Goal: Information Seeking & Learning: Find specific fact

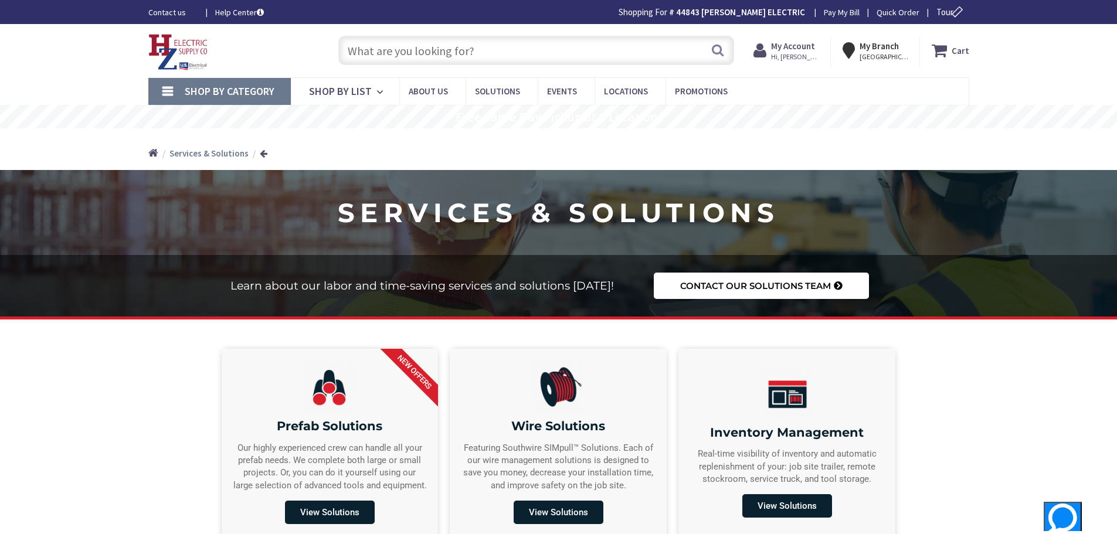
click at [381, 51] on input "text" at bounding box center [536, 50] width 396 height 29
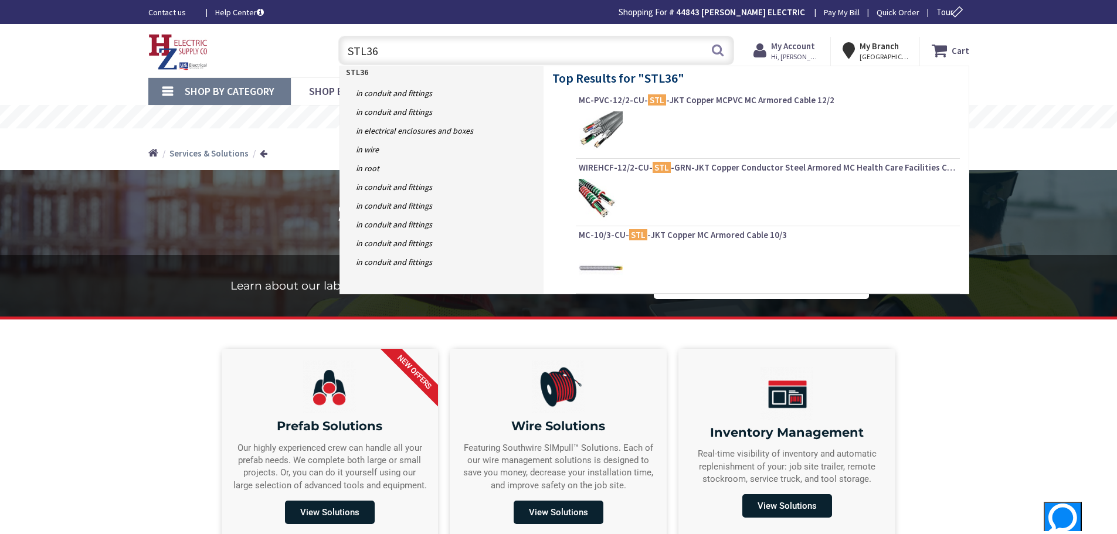
type input "STL360"
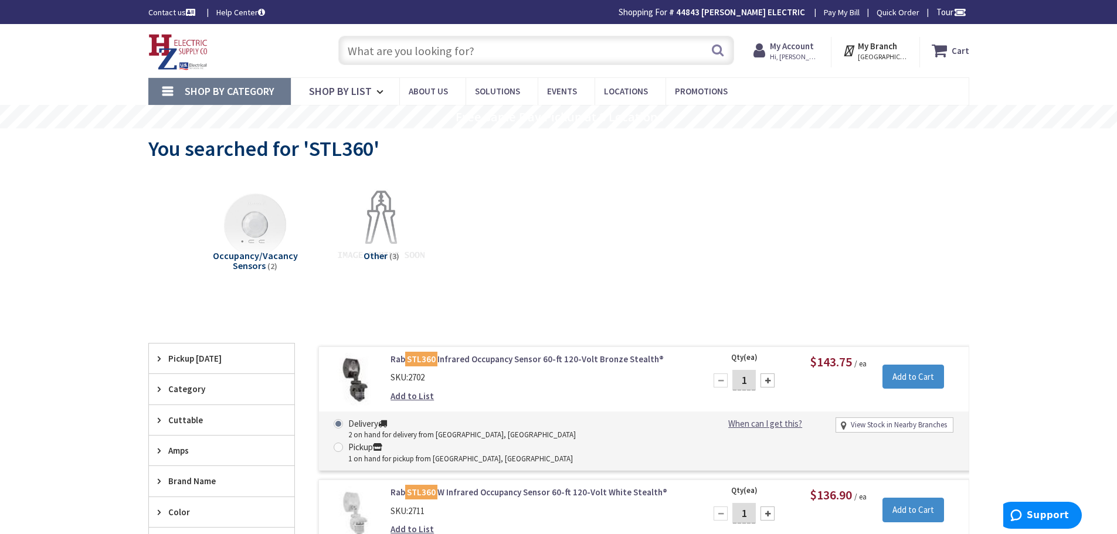
click at [406, 49] on input "text" at bounding box center [536, 50] width 396 height 29
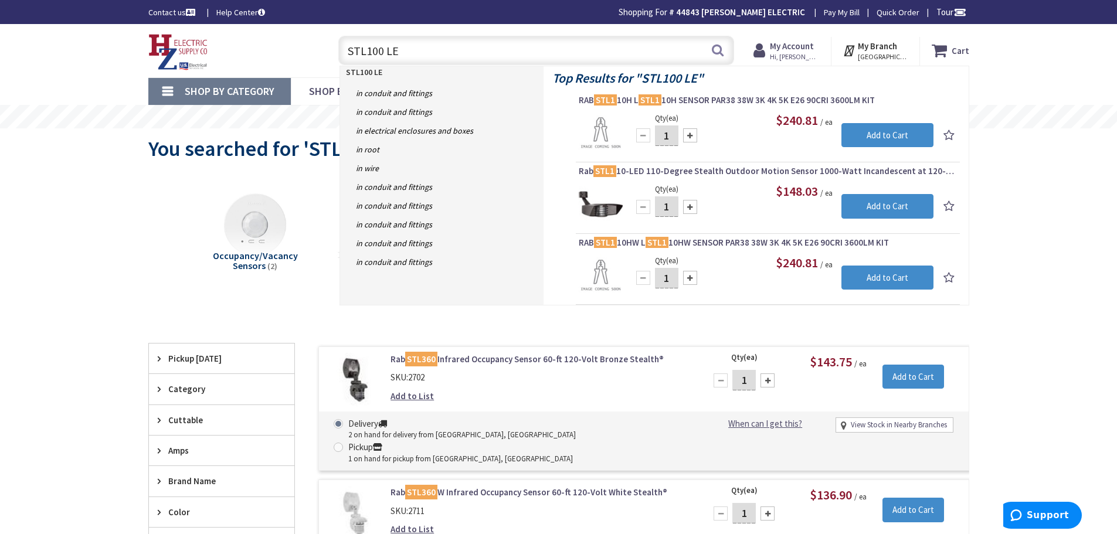
type input "STL100 LED"
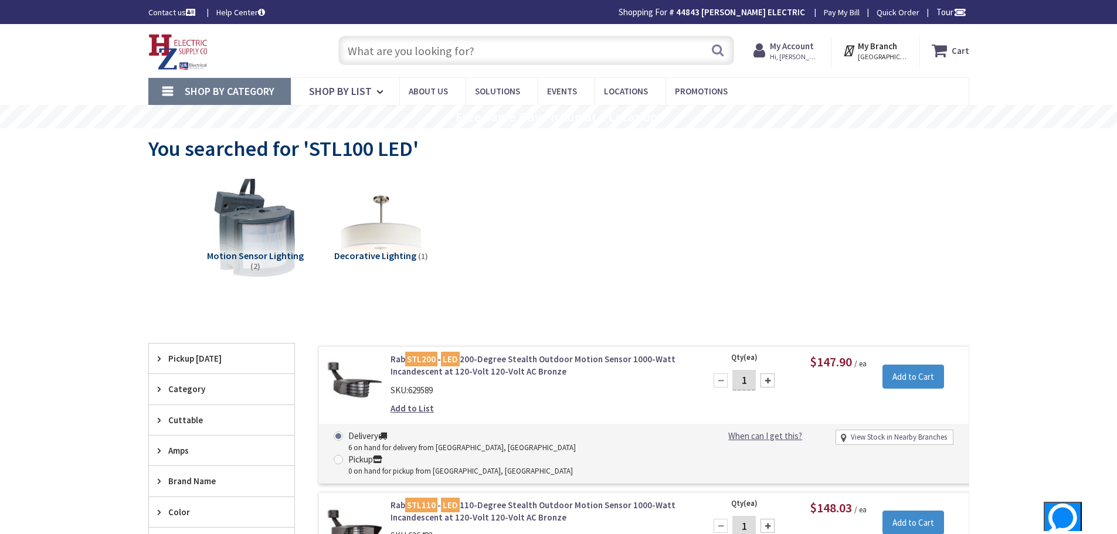
click at [259, 225] on img at bounding box center [255, 226] width 106 height 106
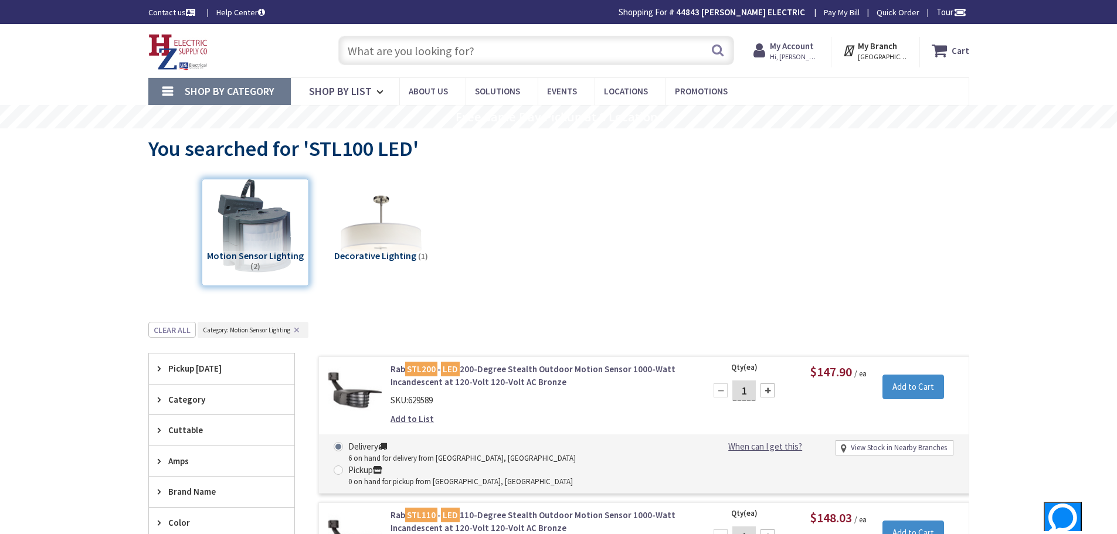
click at [353, 51] on input "text" at bounding box center [536, 50] width 396 height 29
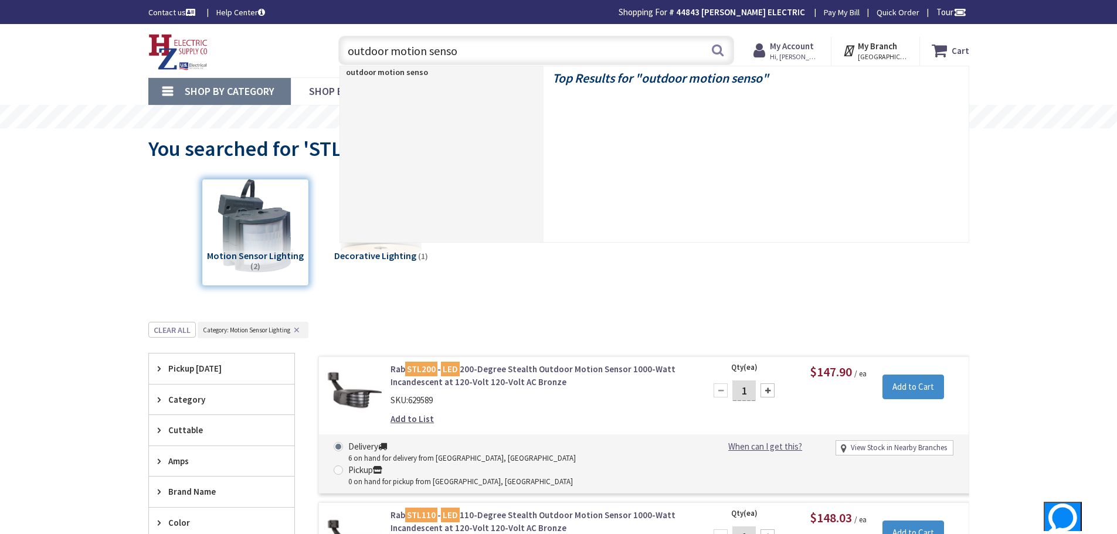
type input "outdoor motion sensor"
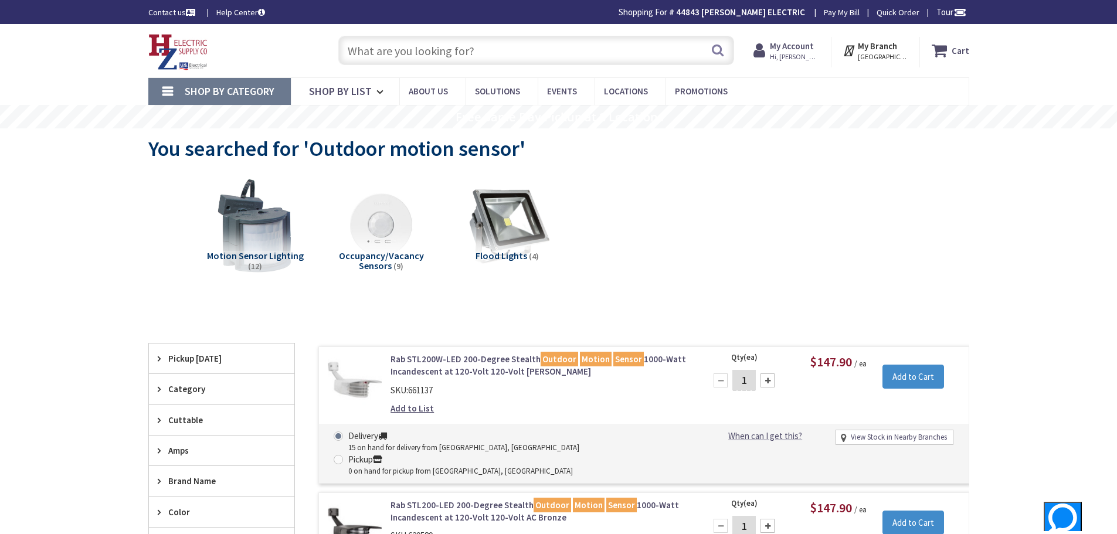
click at [423, 50] on input "text" at bounding box center [536, 50] width 396 height 29
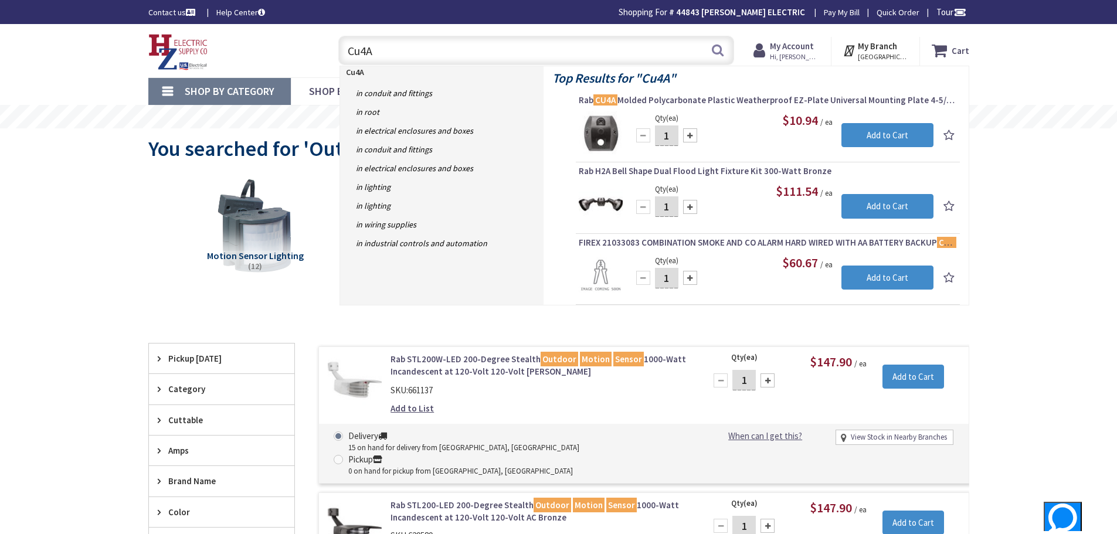
click at [425, 57] on input "Cu4A" at bounding box center [536, 50] width 396 height 29
type input "C"
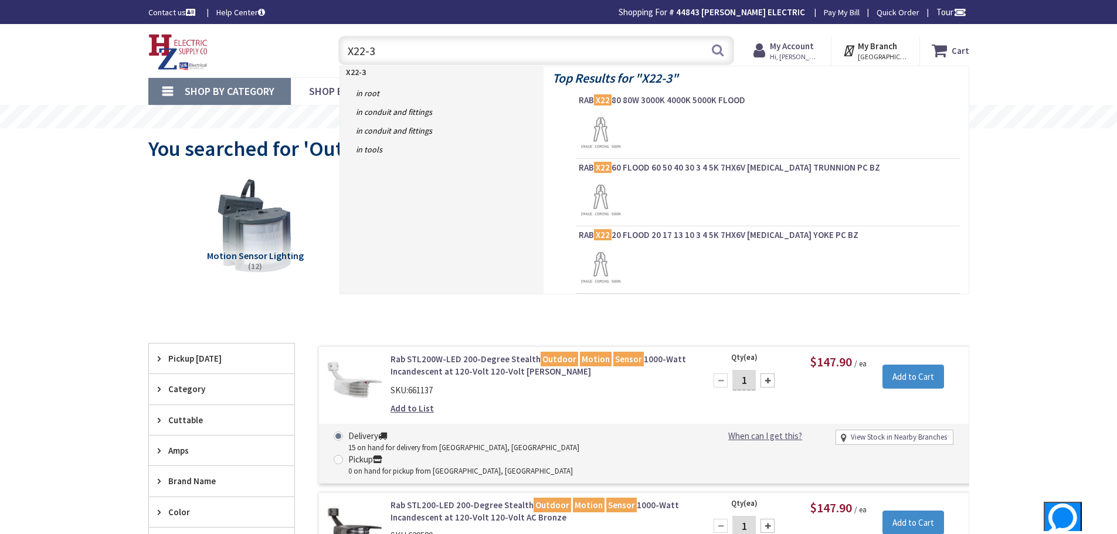
type input "X22-35"
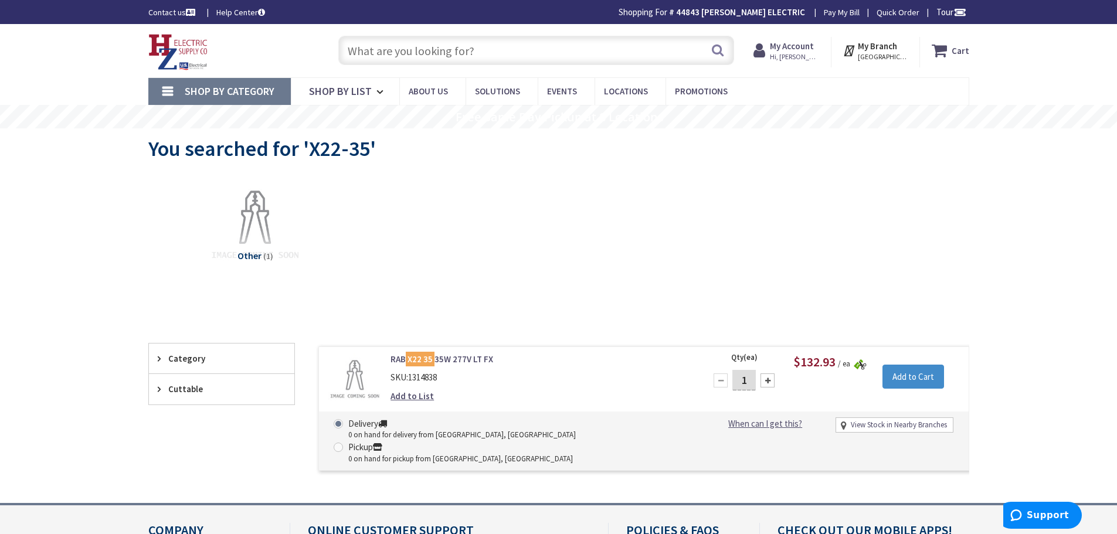
click at [336, 55] on div "Search" at bounding box center [533, 50] width 402 height 38
click at [349, 55] on input "text" at bounding box center [536, 50] width 396 height 29
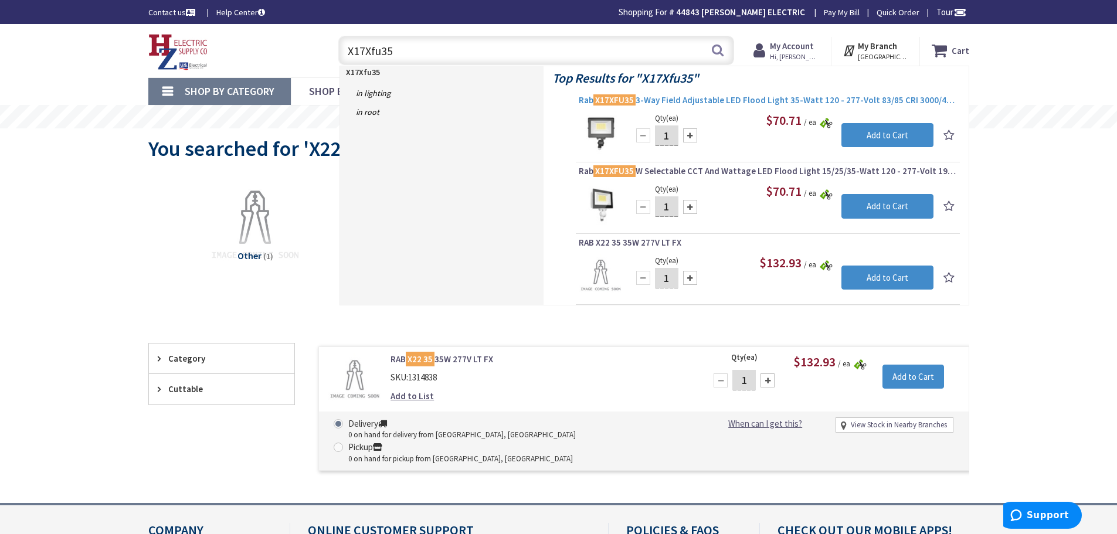
type input "X17Xfu35"
click at [708, 98] on span "Rab X17XFU35 3-Way Field Adjustable LED Flood Light 35-Watt 120 - 277-Volt 83/8…" at bounding box center [768, 100] width 378 height 12
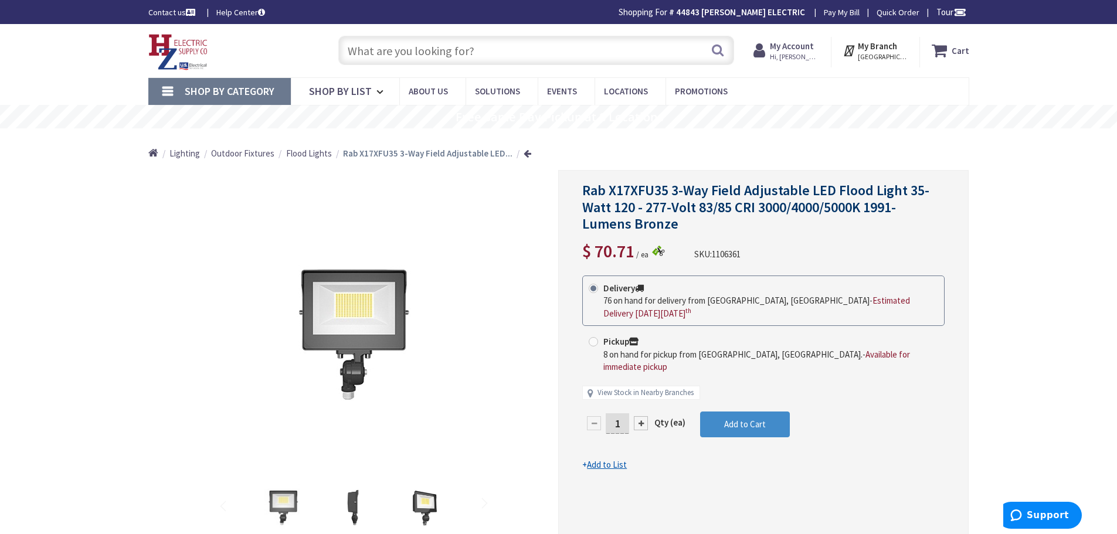
click at [365, 55] on input "text" at bounding box center [536, 50] width 396 height 29
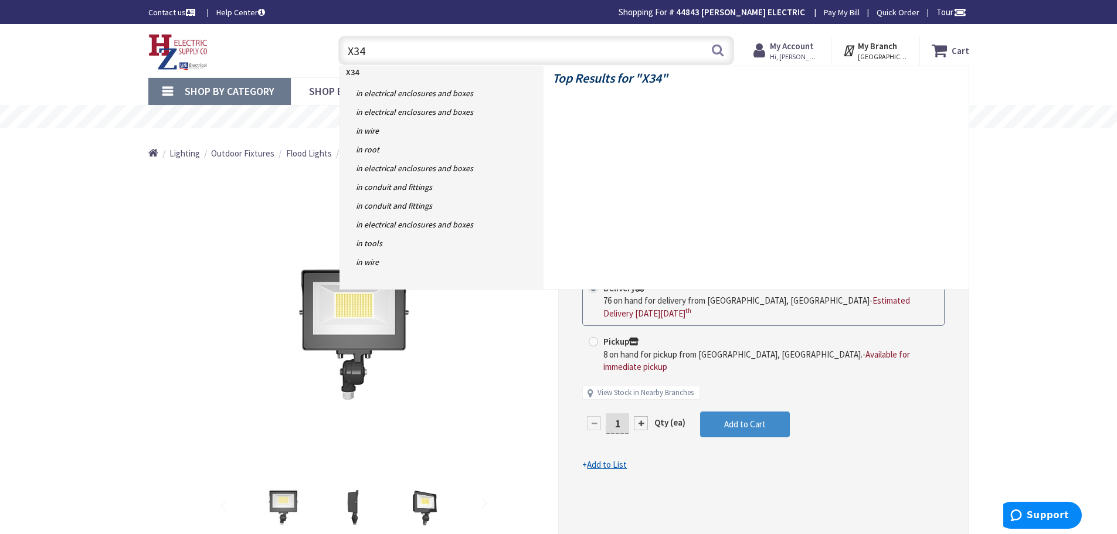
type input "X34S"
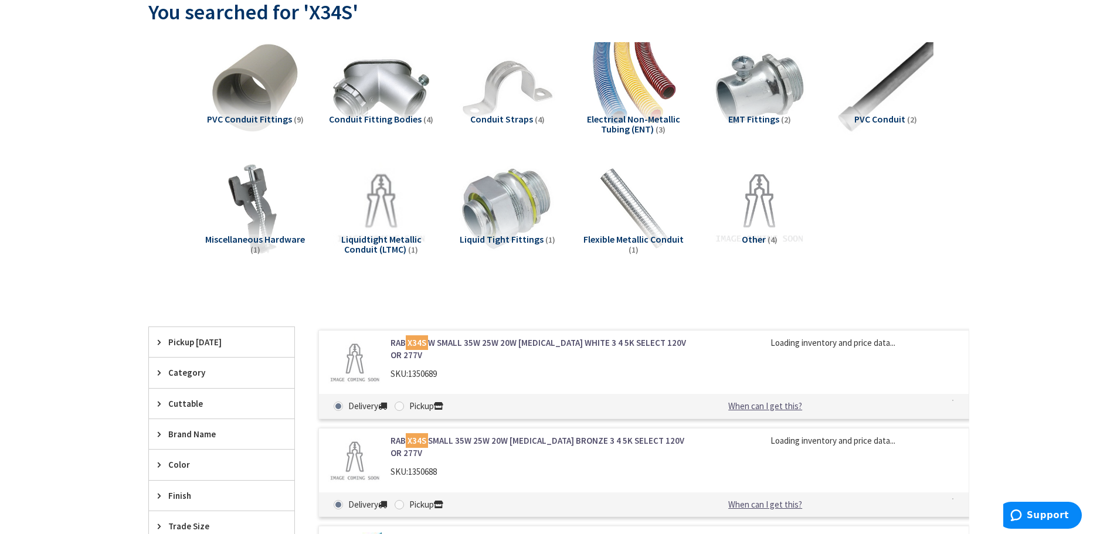
scroll to position [176, 0]
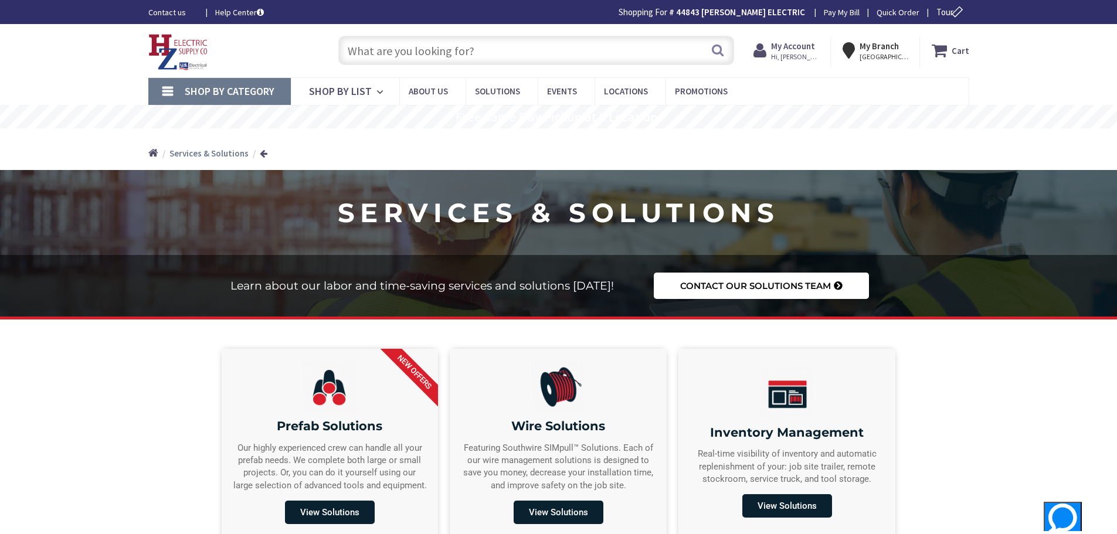
click at [378, 54] on input "text" at bounding box center [536, 50] width 396 height 29
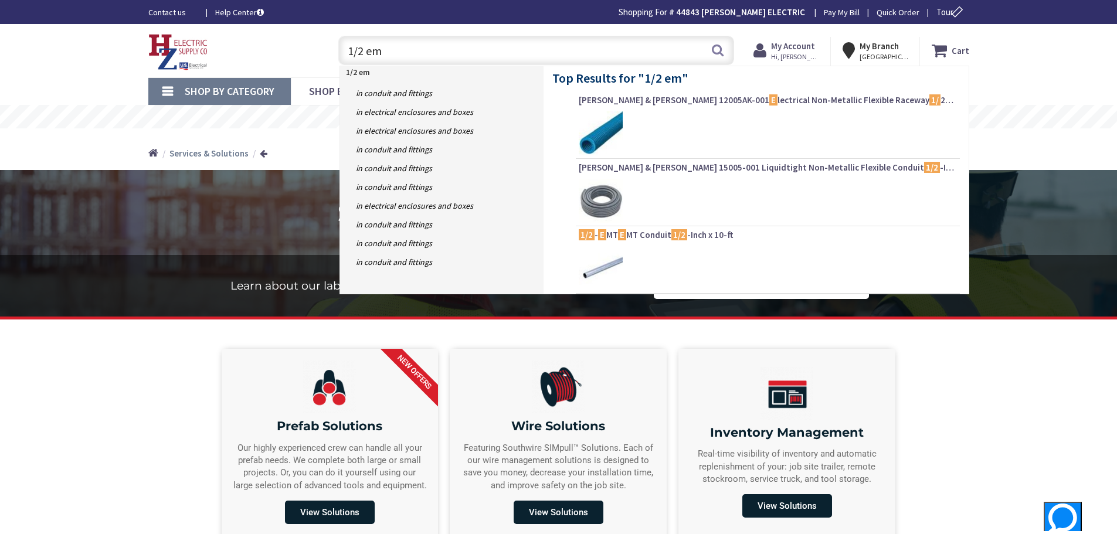
type input "1/2 emt"
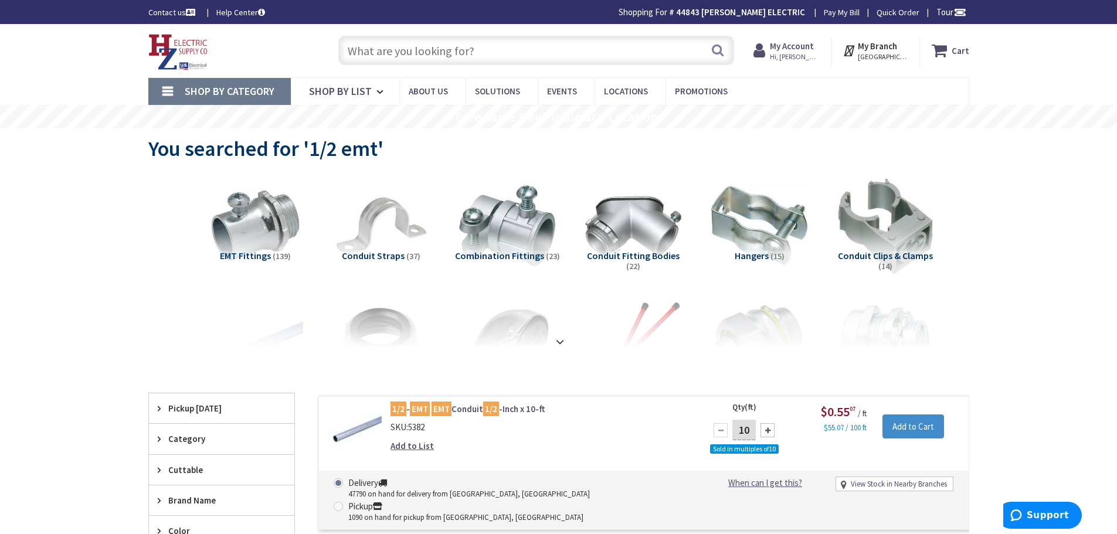
click at [391, 52] on input "text" at bounding box center [536, 50] width 396 height 29
type input "N"
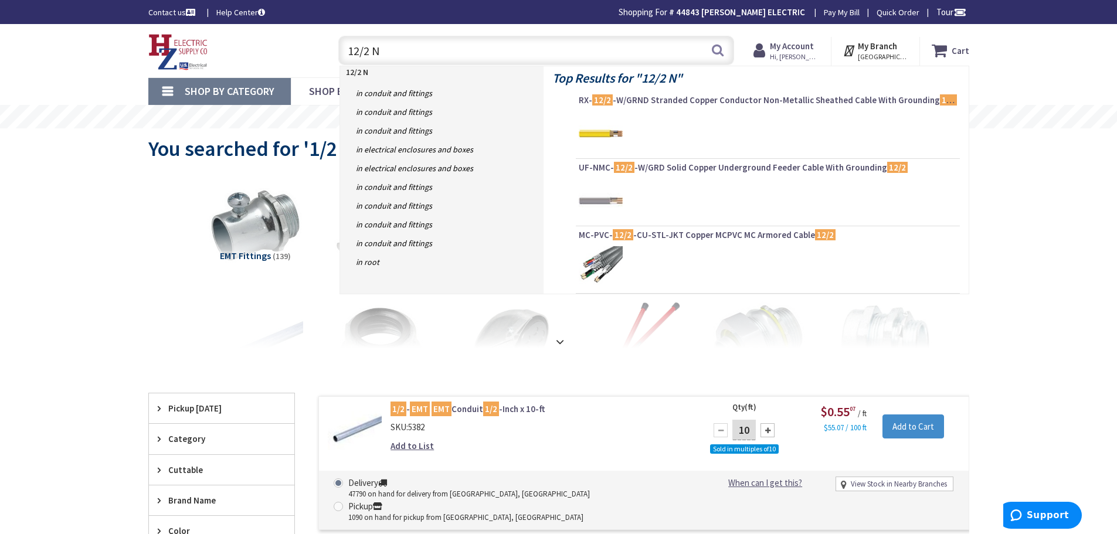
type input "12/2 NM"
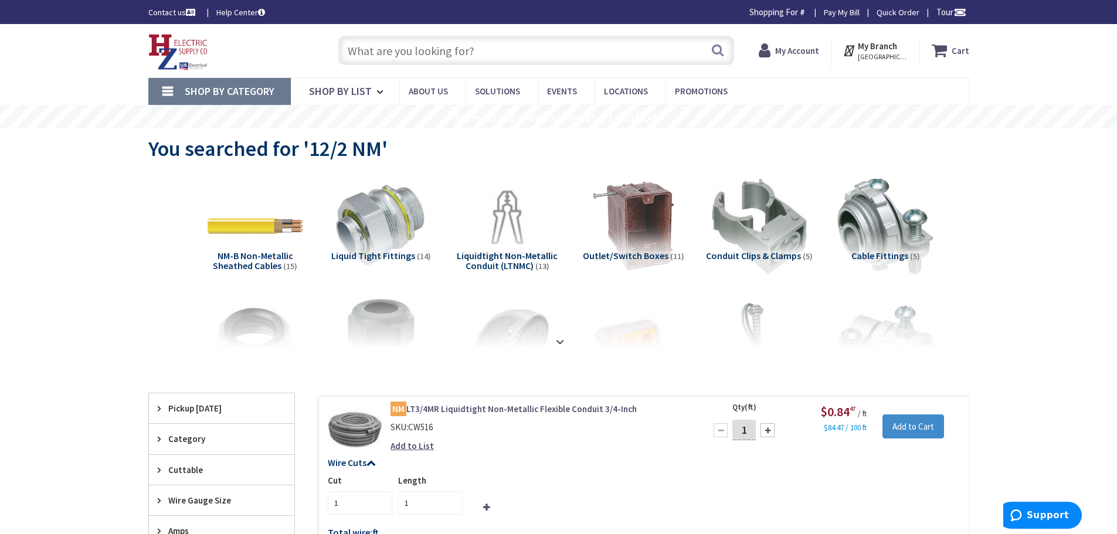
click at [232, 260] on span "NM-B Non-Metallic Sheathed Cables" at bounding box center [253, 261] width 80 height 22
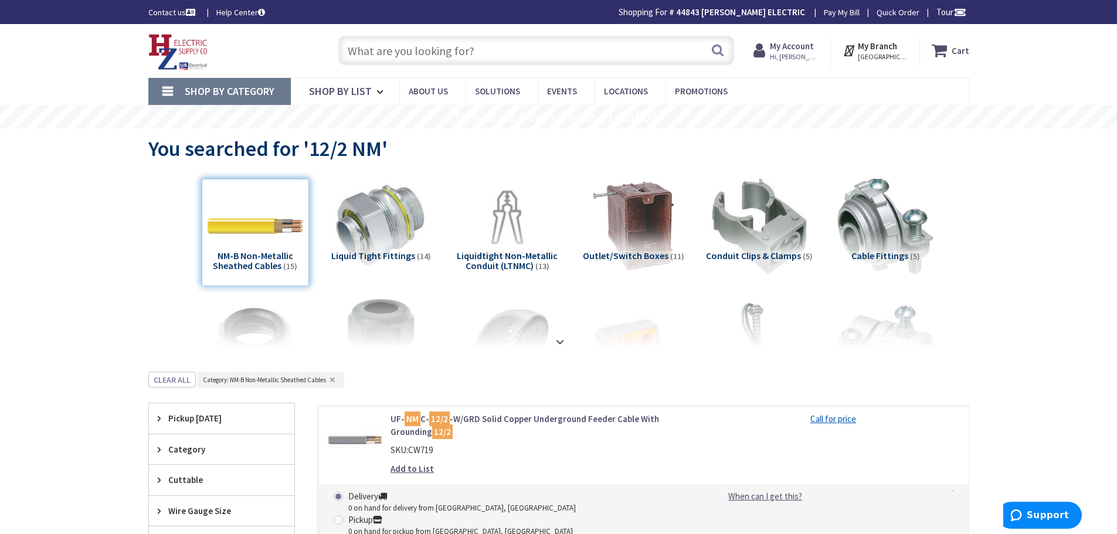
click at [392, 56] on input "text" at bounding box center [536, 50] width 396 height 29
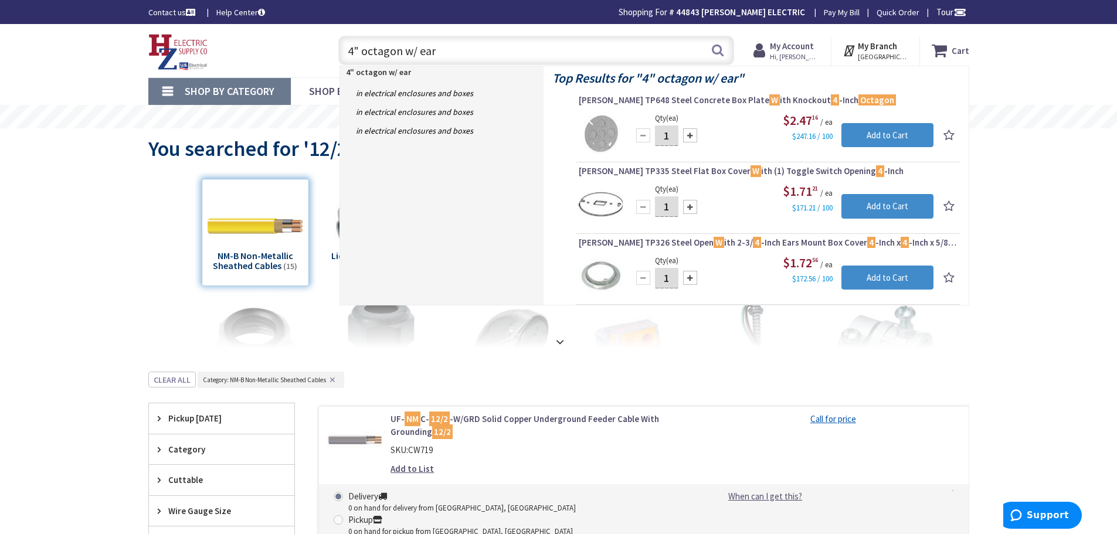
type input "4" octagon w/ ears"
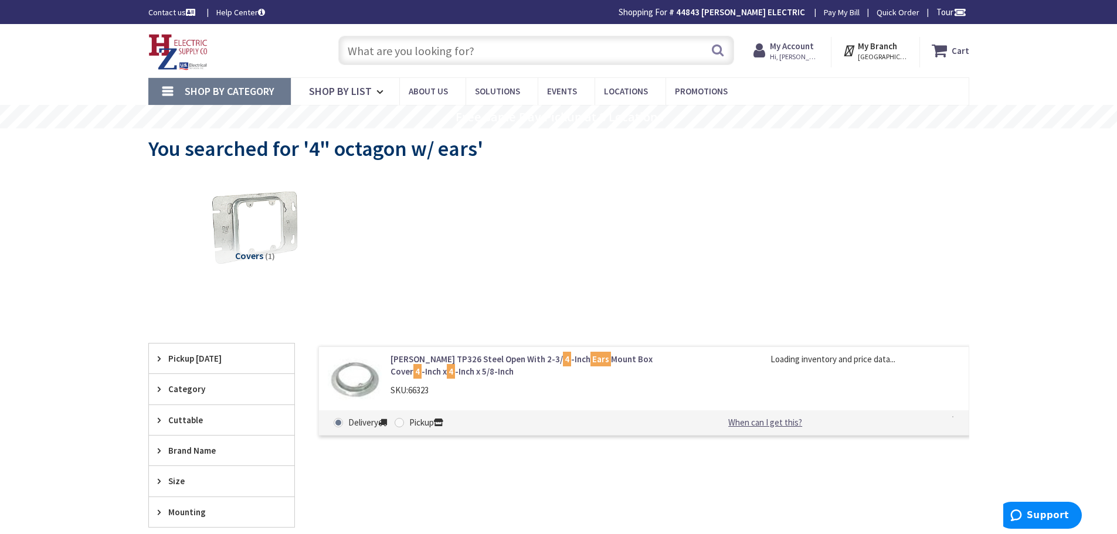
click at [402, 52] on input "text" at bounding box center [536, 50] width 396 height 29
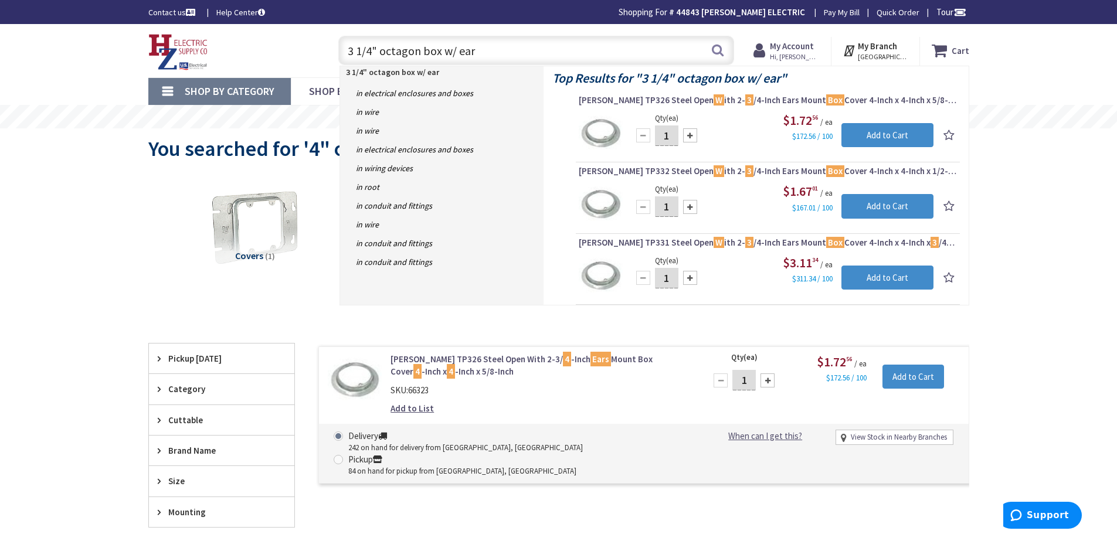
type input "3 1/4" octagon box w/ ears"
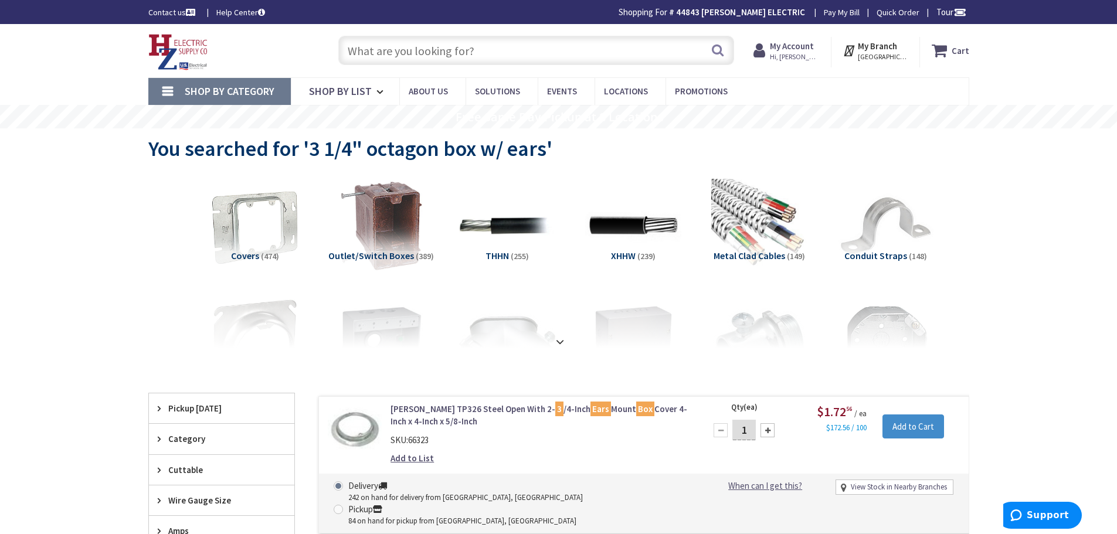
click at [431, 44] on input "text" at bounding box center [536, 50] width 396 height 29
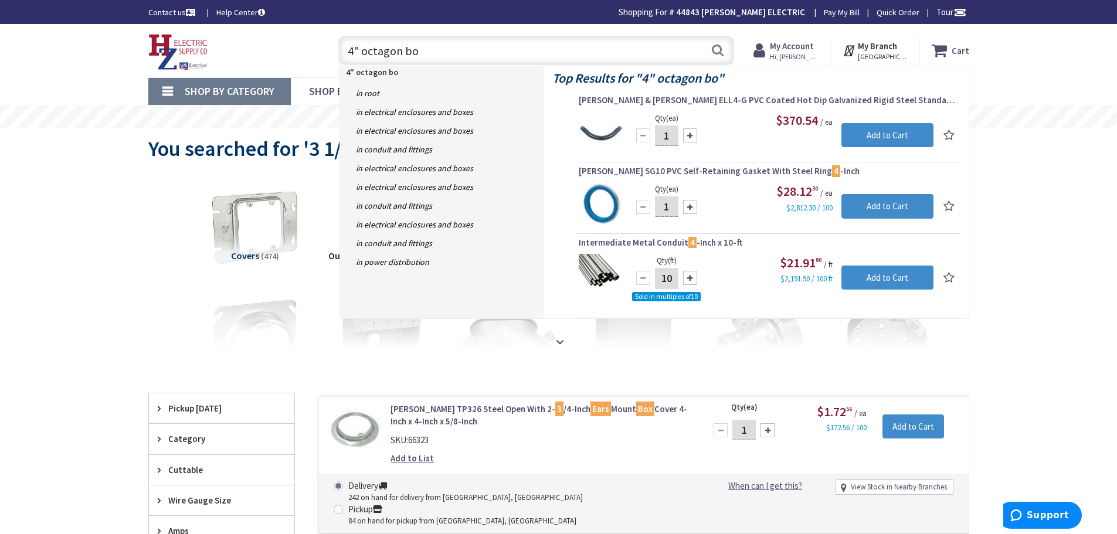
type input "4" octagon box"
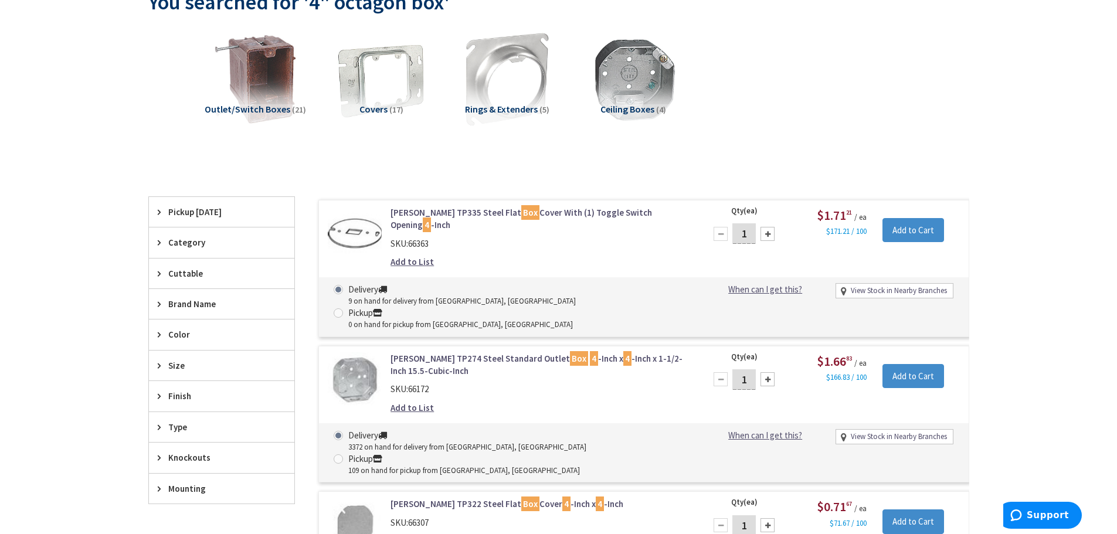
scroll to position [176, 0]
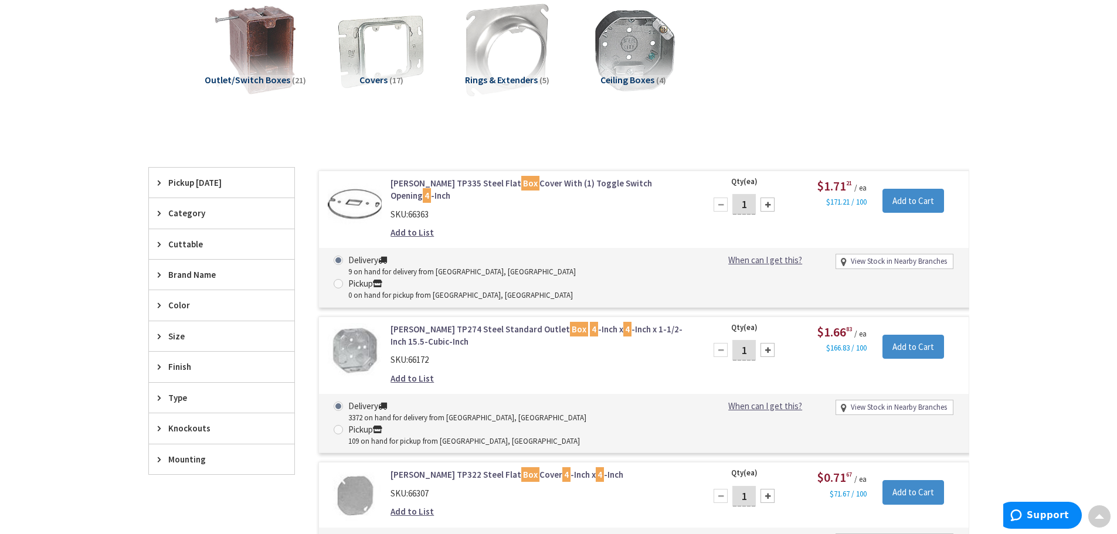
click at [410, 323] on link "Crouse-Hinds TP274 Steel Standard Outlet Box 4 -Inch x 4 -Inch x 1-1/2-Inch 15.…" at bounding box center [539, 335] width 298 height 25
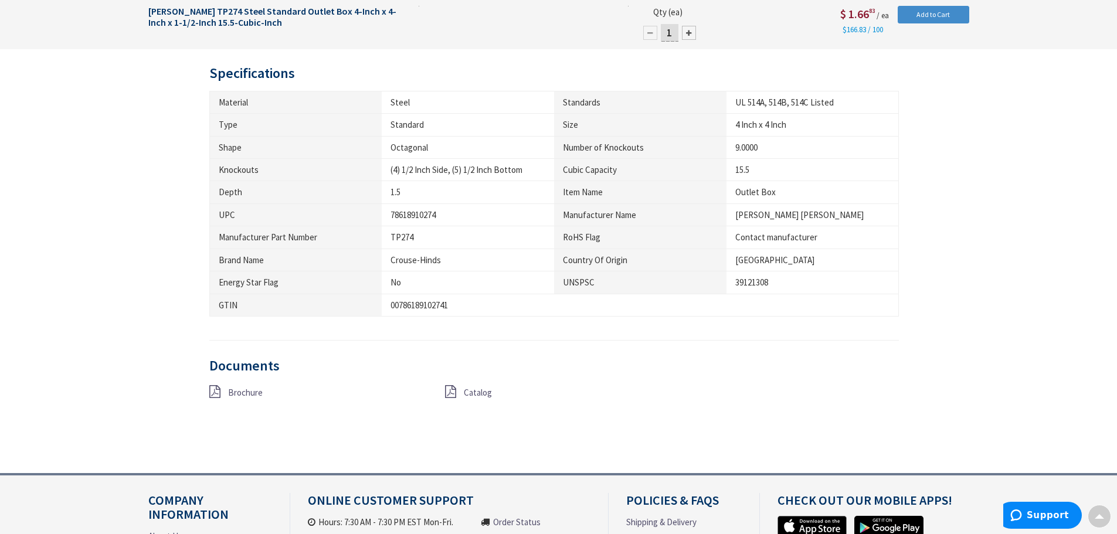
scroll to position [703, 0]
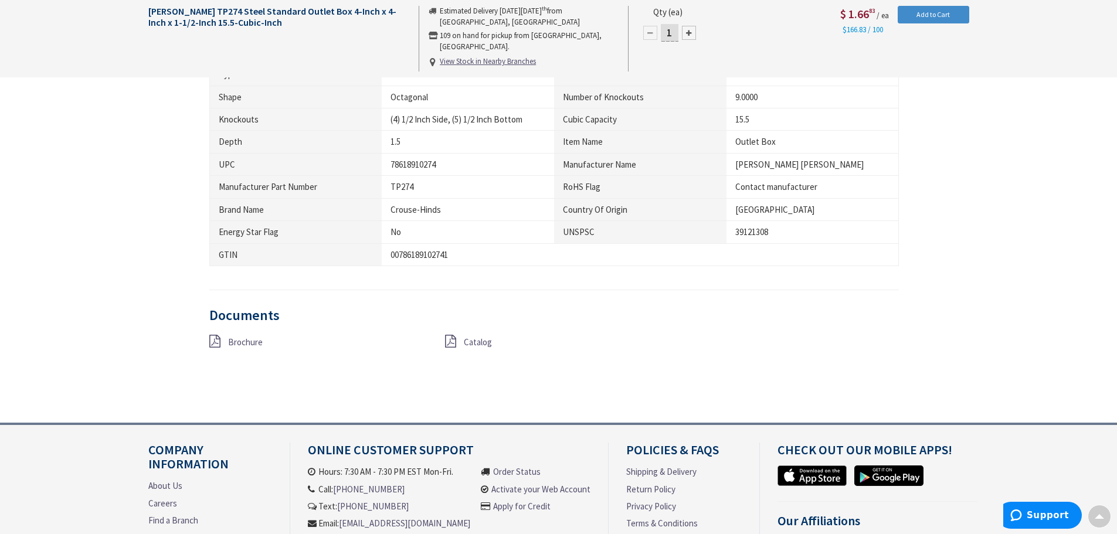
click at [244, 346] on span "Brochure" at bounding box center [245, 341] width 35 height 11
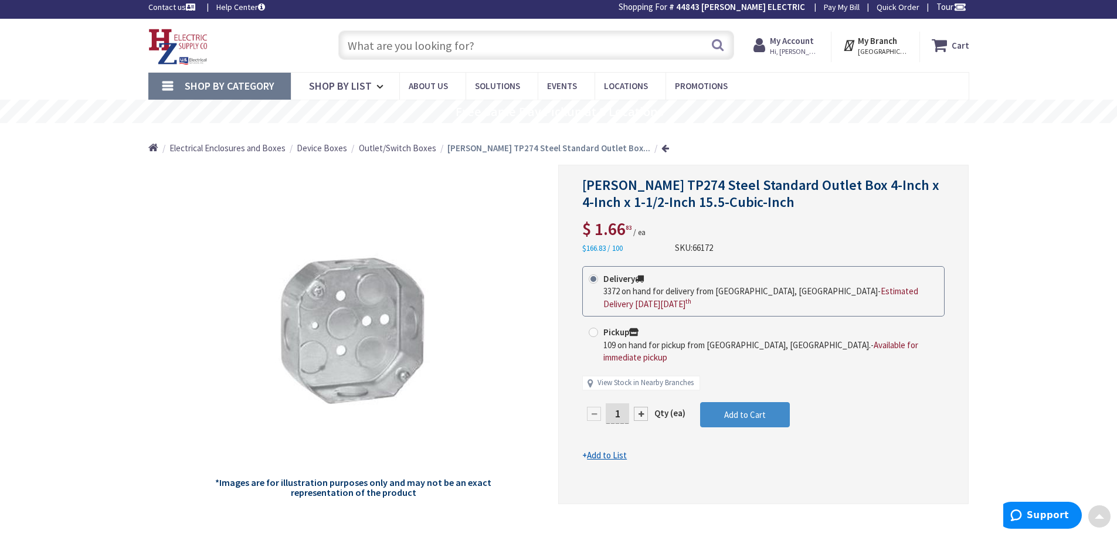
scroll to position [0, 0]
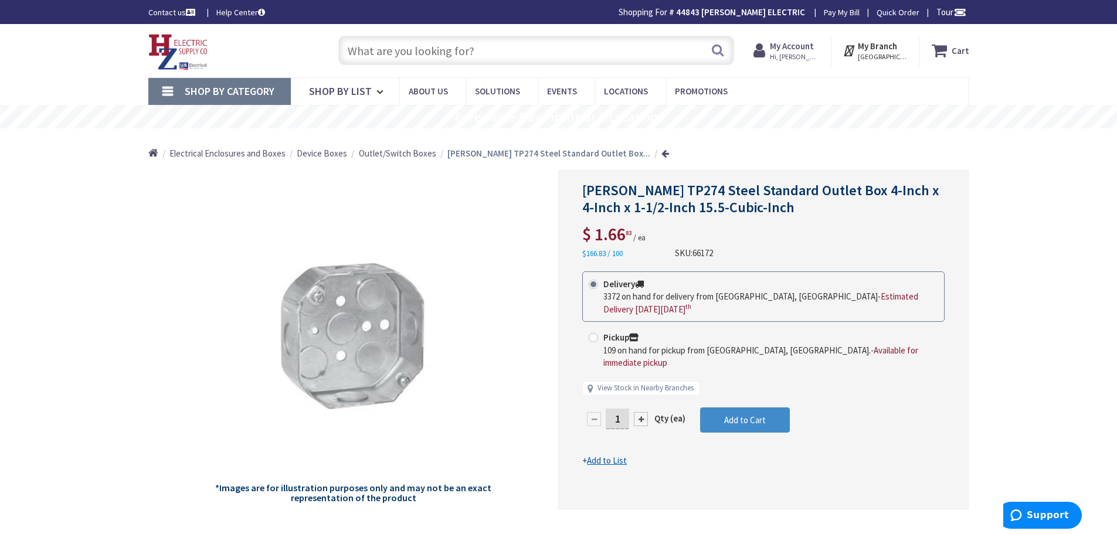
click at [460, 56] on input "text" at bounding box center [536, 50] width 396 height 29
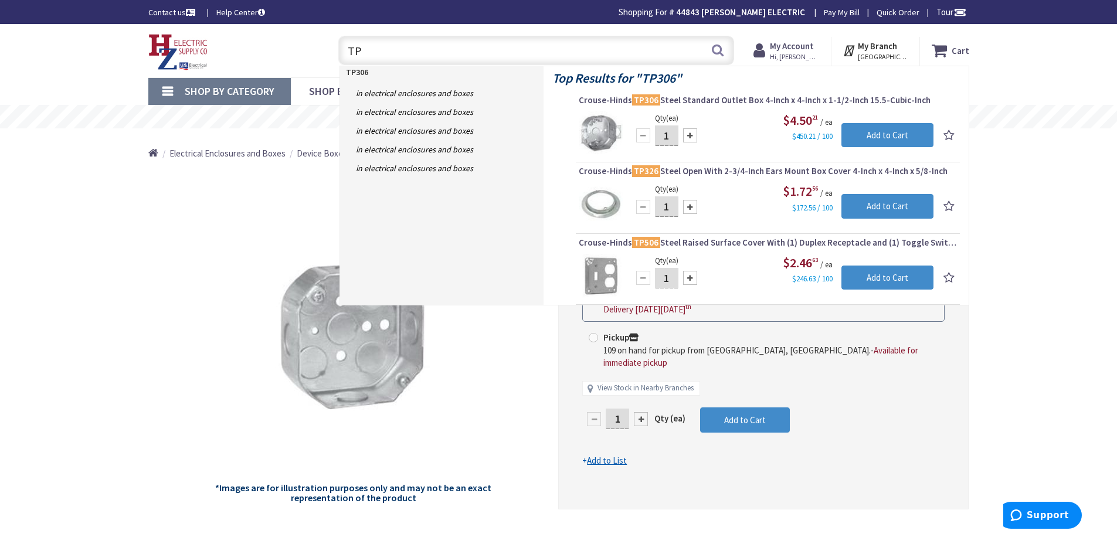
type input "T"
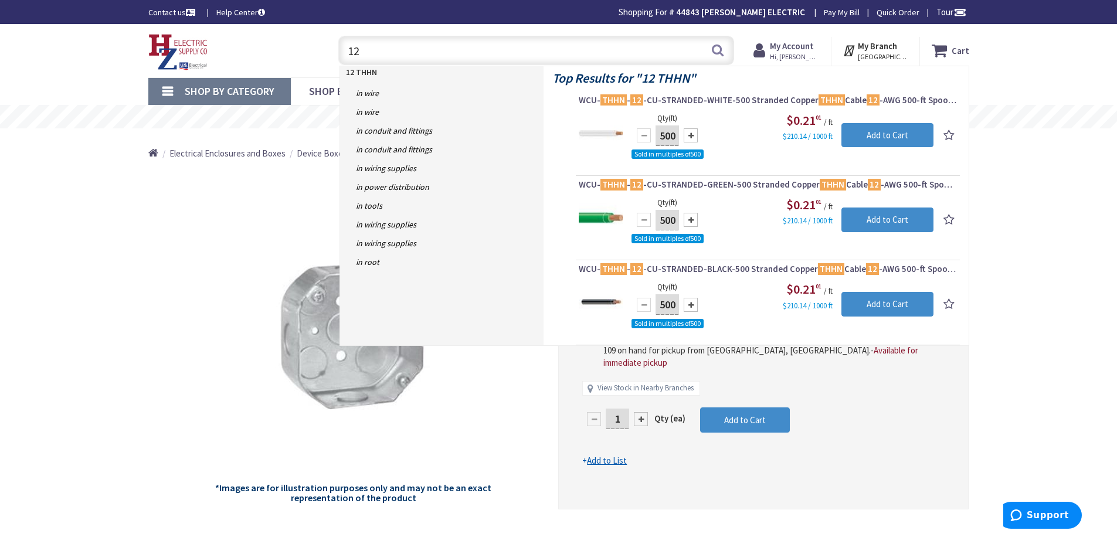
type input "1"
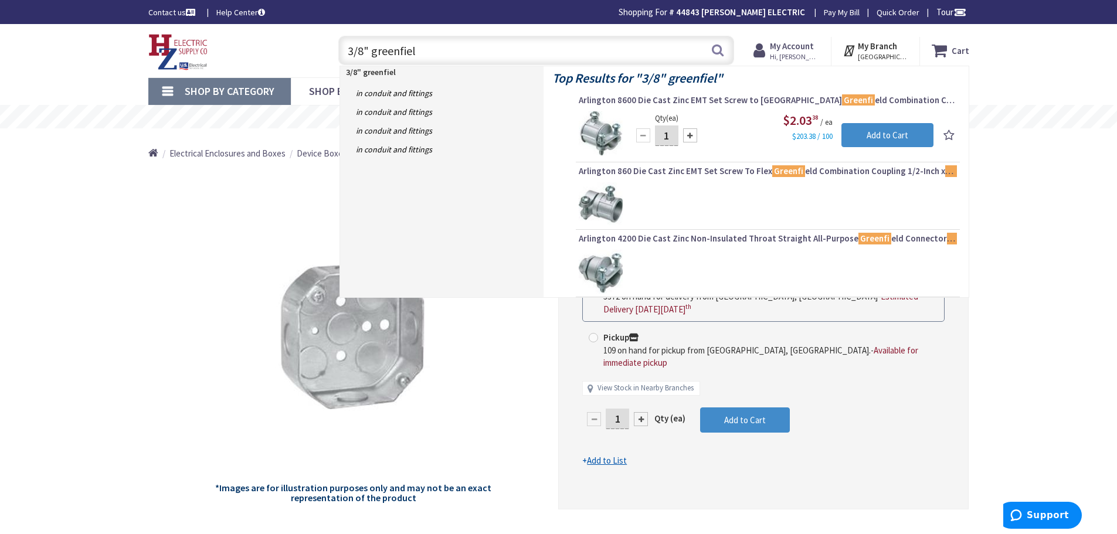
type input "3/8" greenfield"
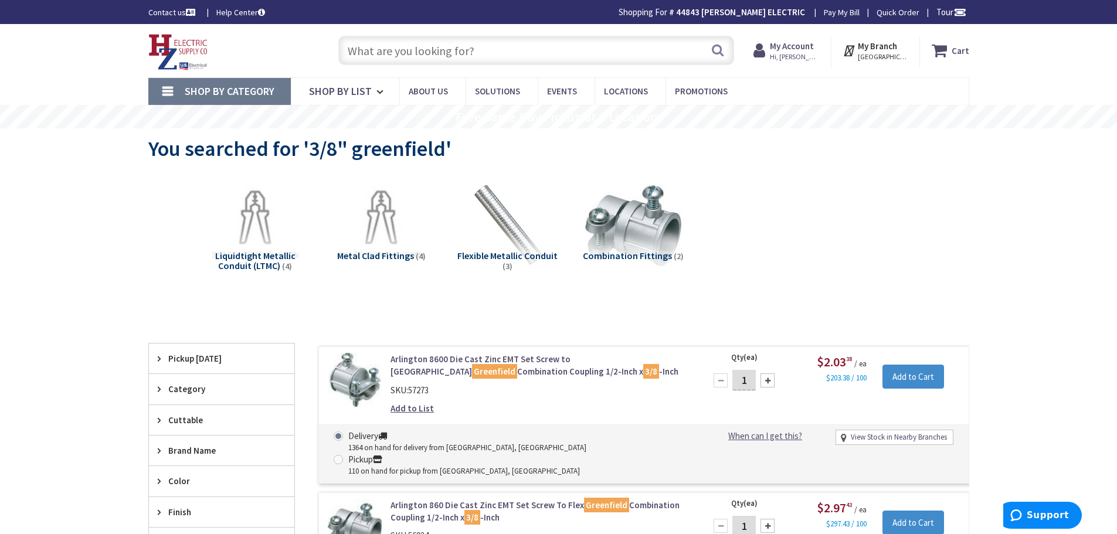
click at [375, 53] on input "text" at bounding box center [536, 50] width 396 height 29
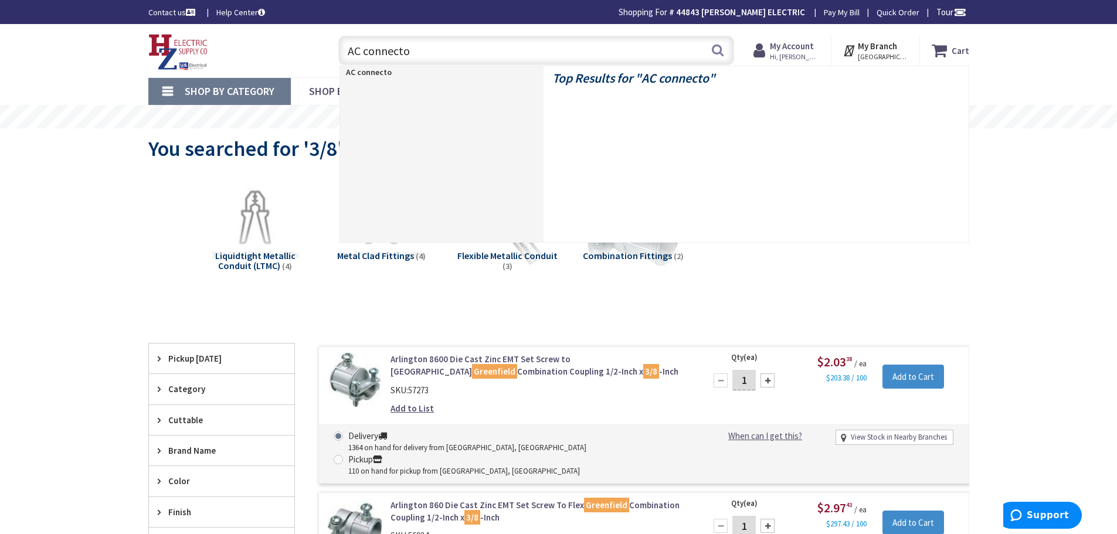
type input "AC connector"
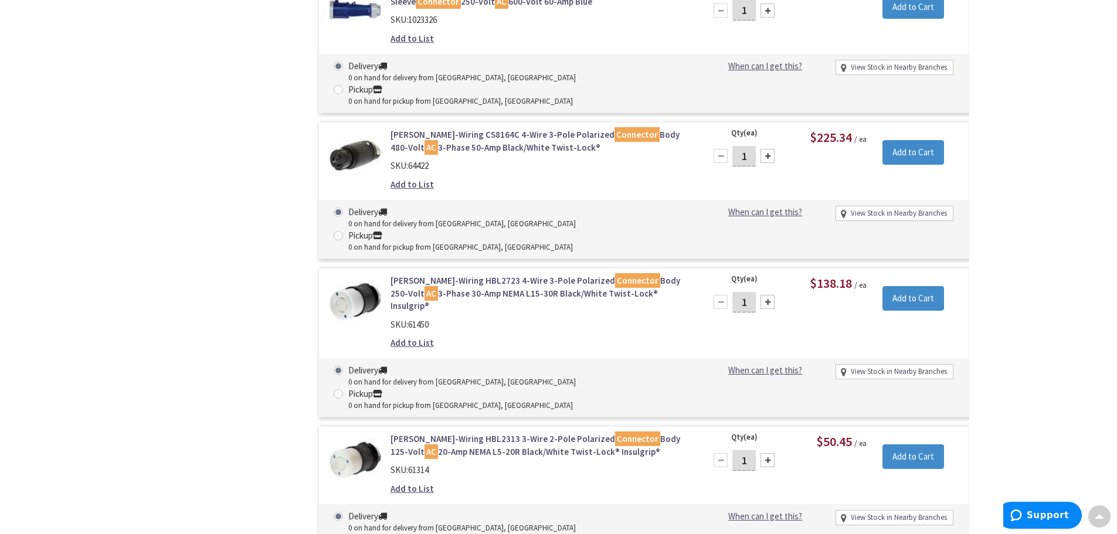
scroll to position [5393, 0]
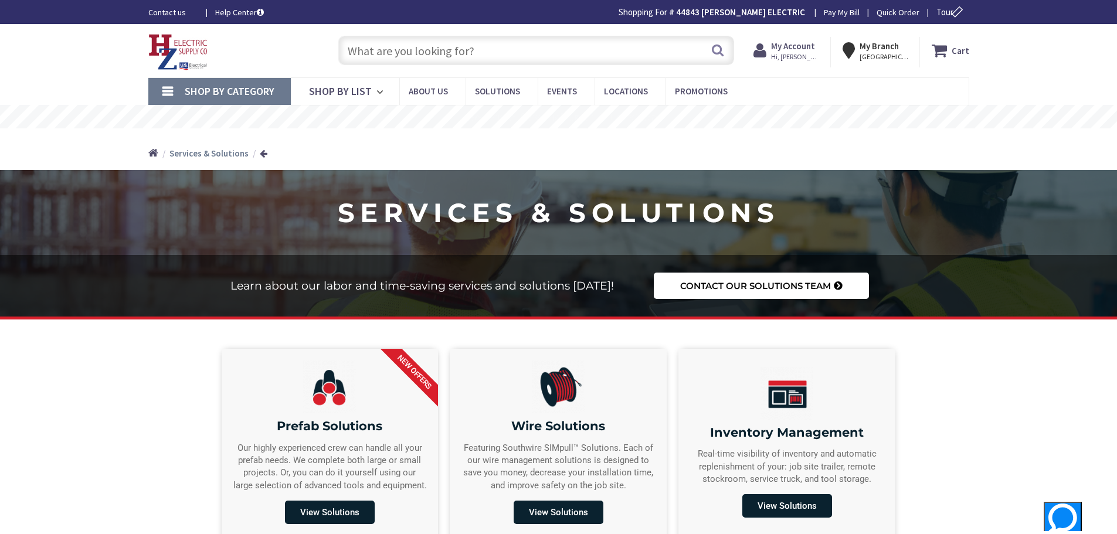
click at [395, 48] on input "text" at bounding box center [536, 50] width 396 height 29
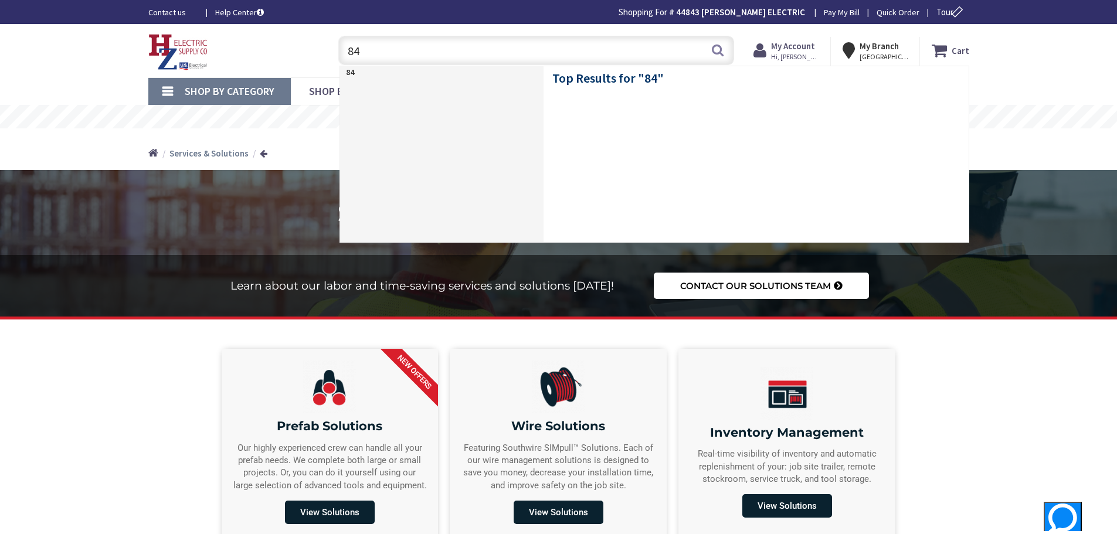
type input "845"
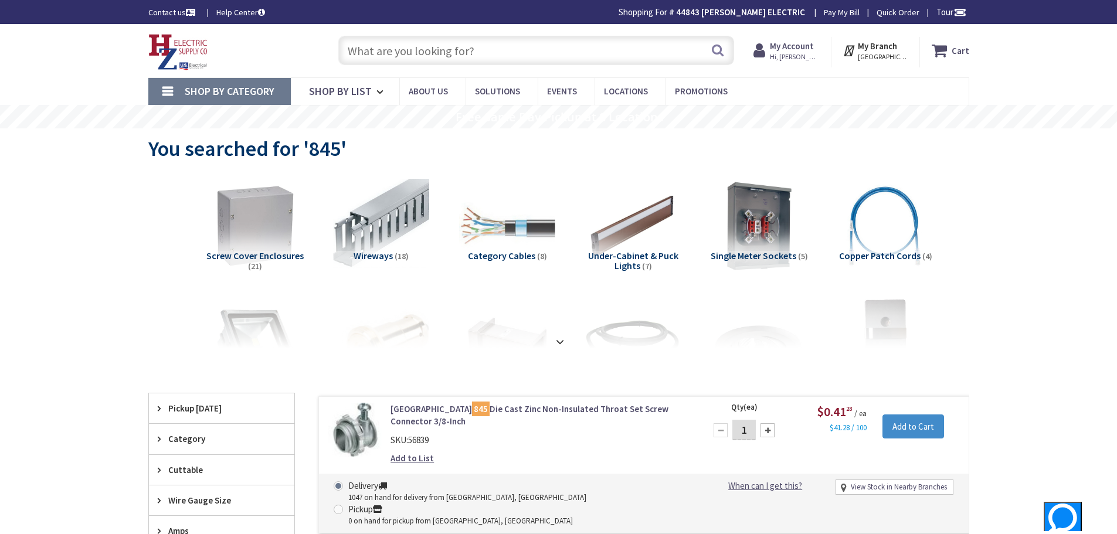
click at [417, 47] on input "text" at bounding box center [536, 50] width 396 height 29
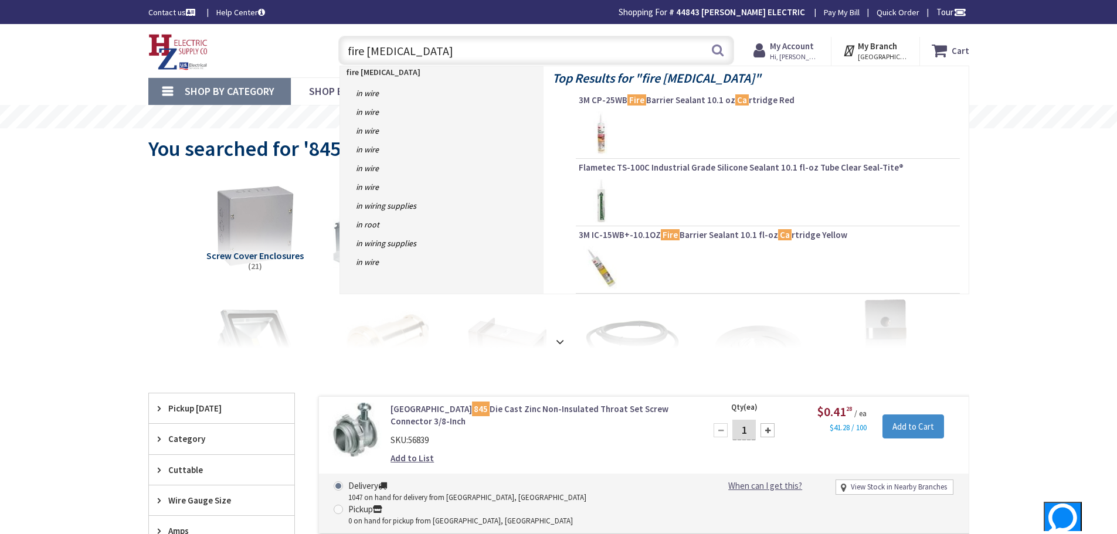
type input "fire caulk"
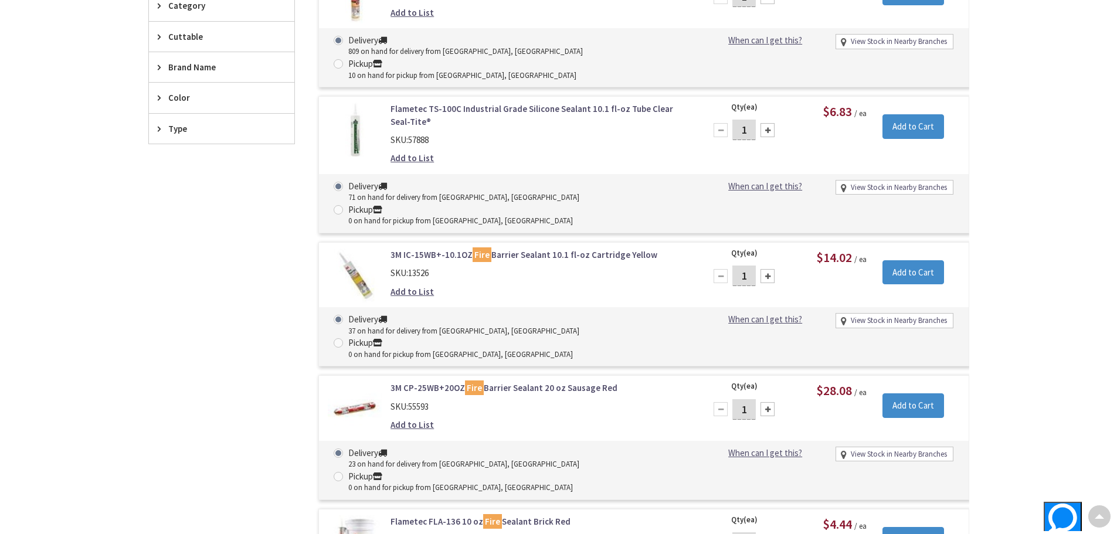
scroll to position [410, 0]
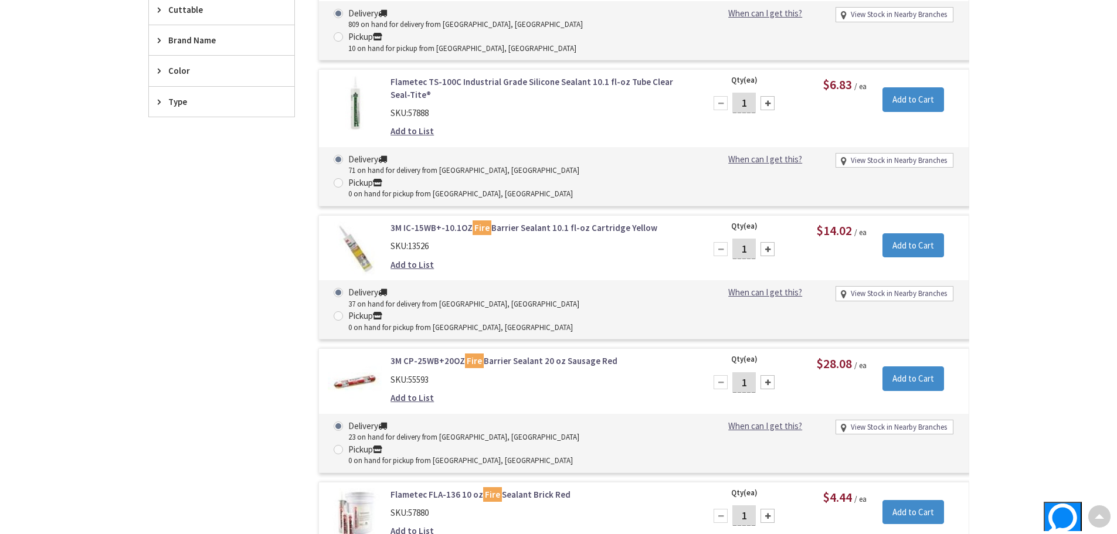
click at [412, 488] on link "Flametec FLA-136 10 oz Fire Sealant Brick Red" at bounding box center [539, 494] width 298 height 12
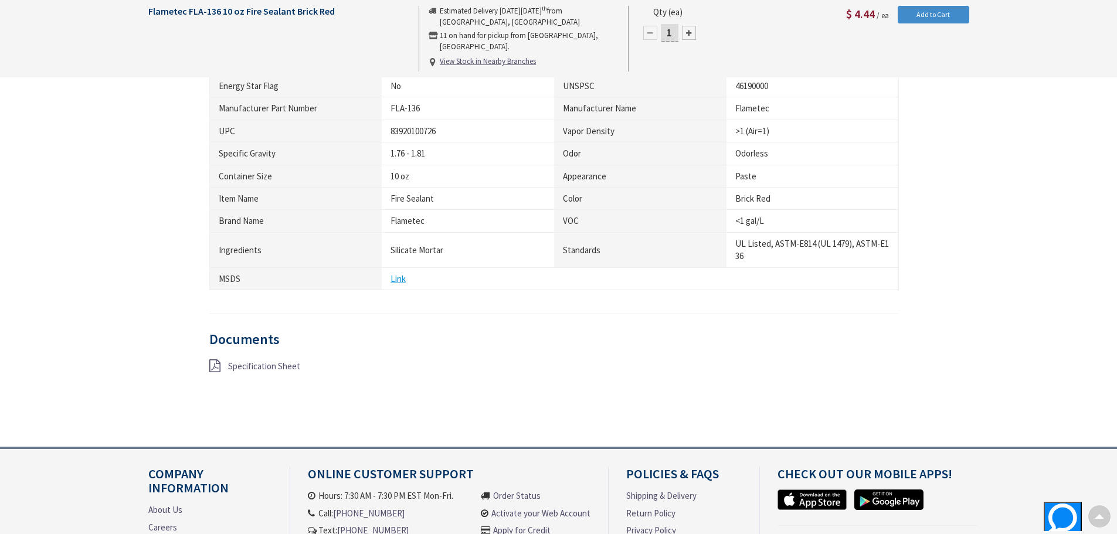
scroll to position [645, 0]
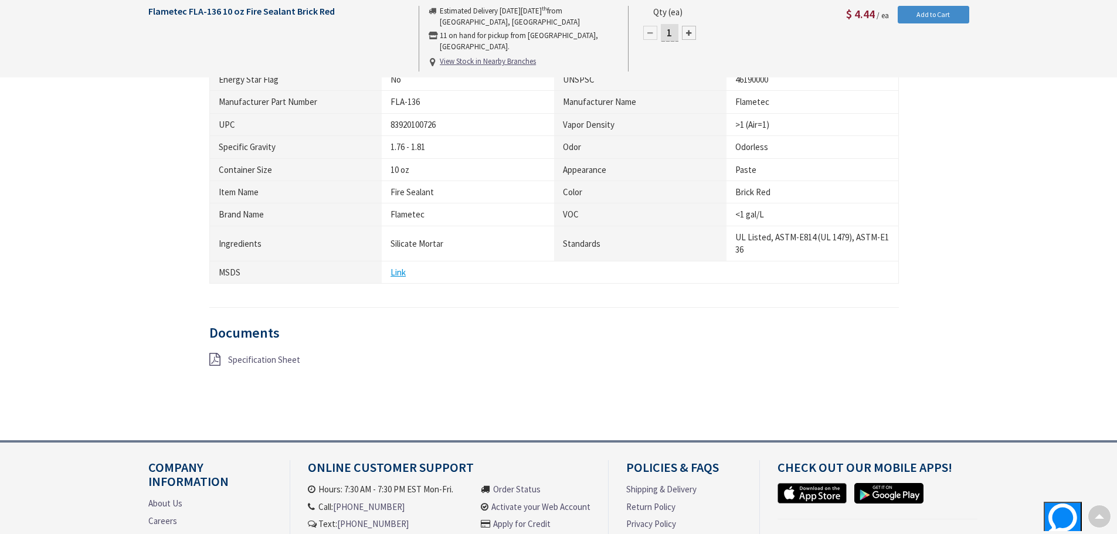
click at [252, 358] on span "Specification Sheet" at bounding box center [264, 359] width 72 height 11
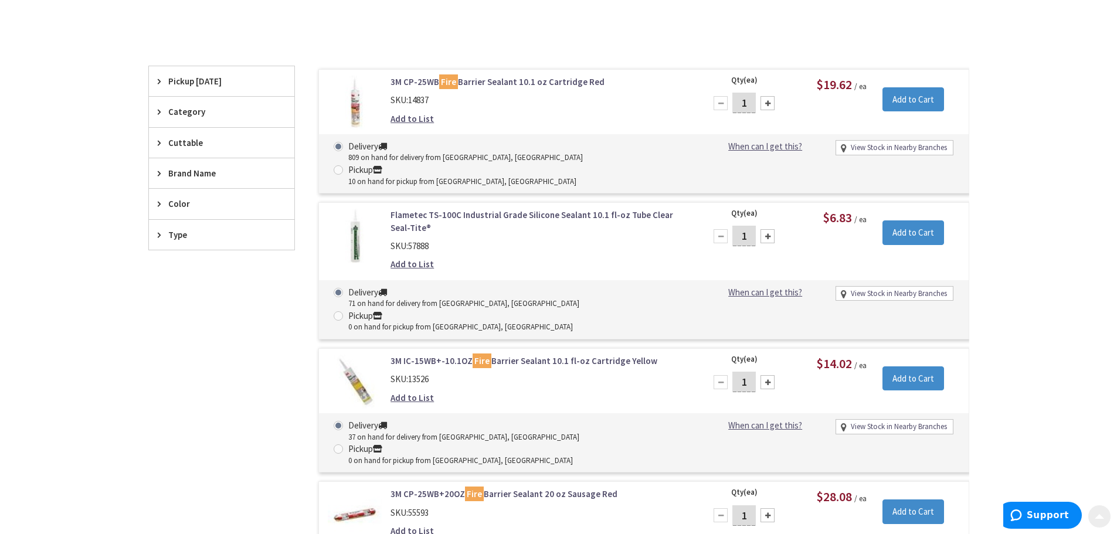
scroll to position [288, 0]
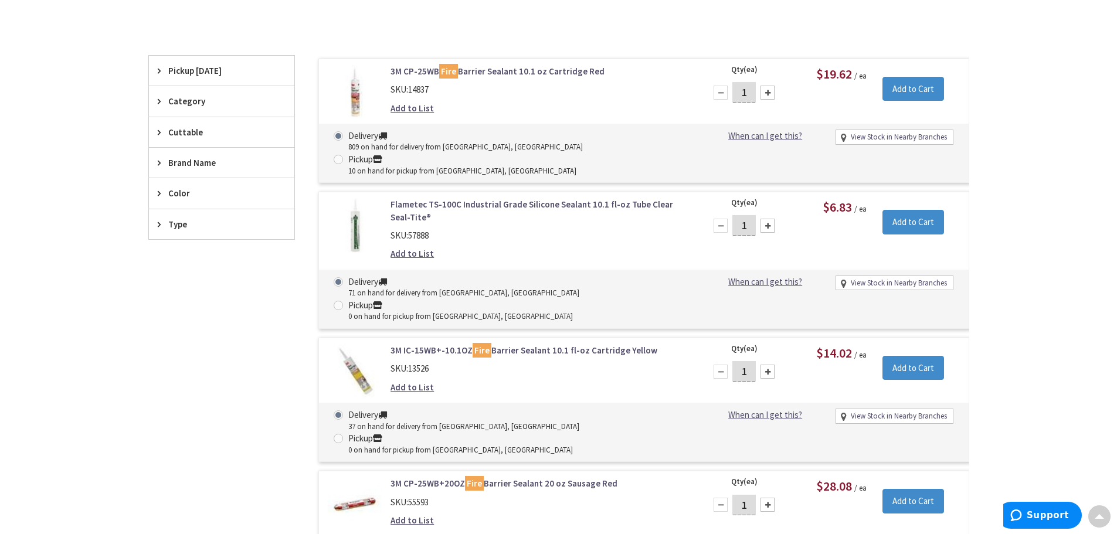
click at [424, 344] on link "3M IC-15WB+-10.1OZ Fire Barrier Sealant 10.1 fl-oz Cartridge Yellow" at bounding box center [539, 350] width 298 height 12
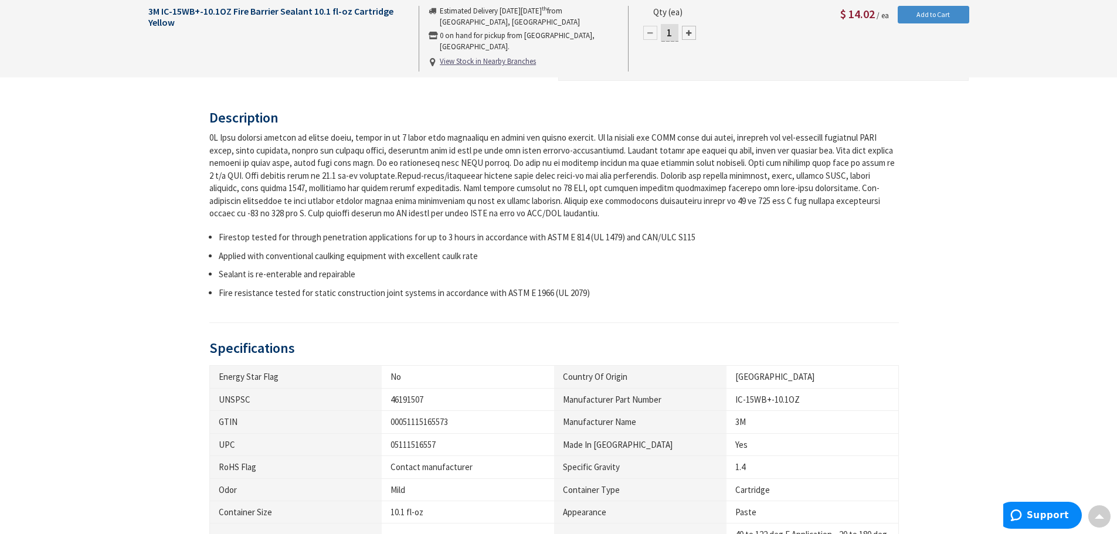
scroll to position [410, 0]
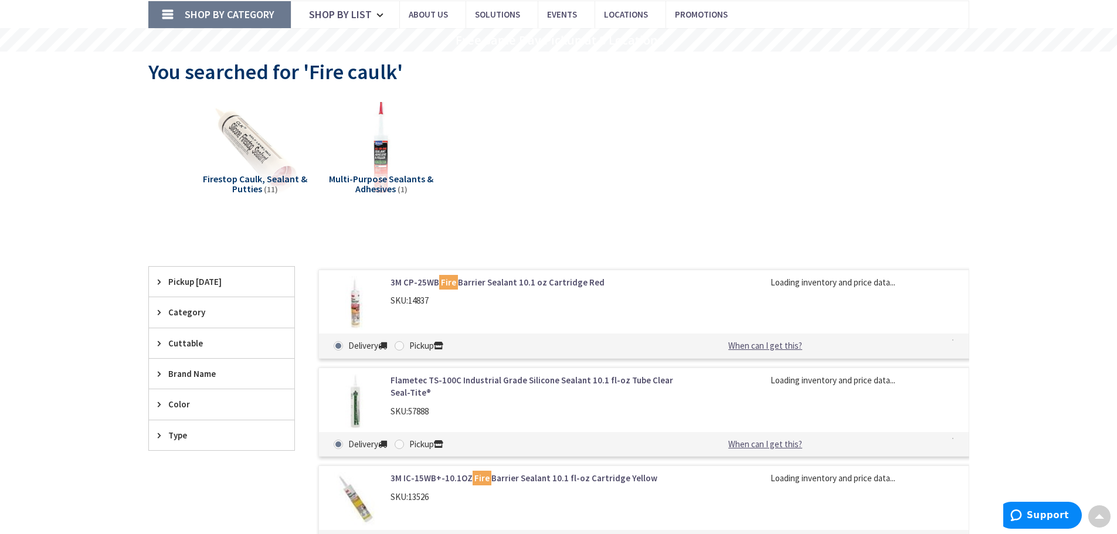
click at [574, 158] on div "Firestop Caulk, Sealant & Putties (11) Multi-Purpose Sealants & Adhesives (1)" at bounding box center [559, 159] width 780 height 126
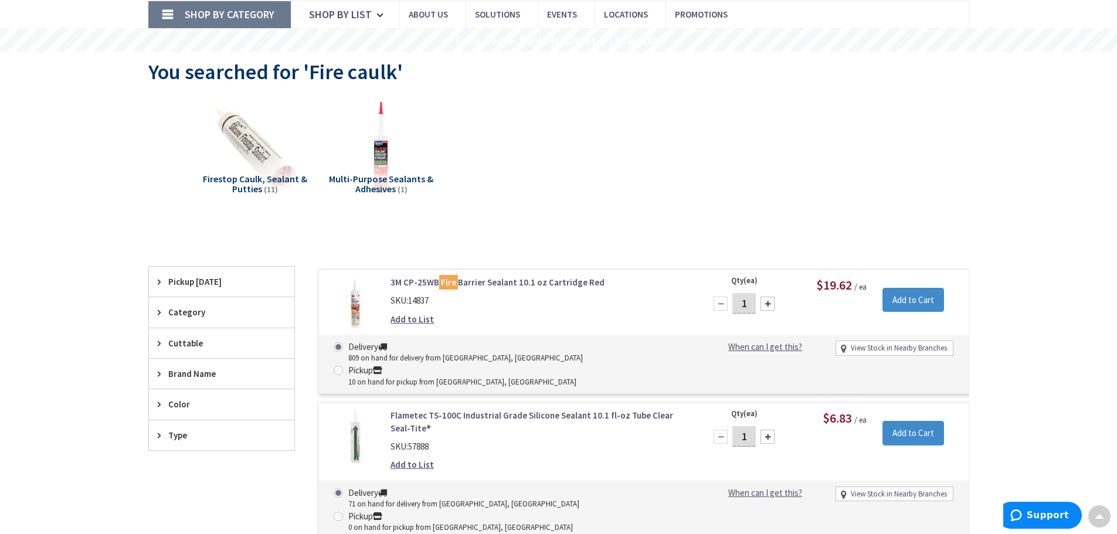
click at [473, 282] on link "3M CP-25WB Fire Barrier Sealant 10.1 oz Cartridge Red" at bounding box center [539, 282] width 298 height 12
